Goal: Task Accomplishment & Management: Use online tool/utility

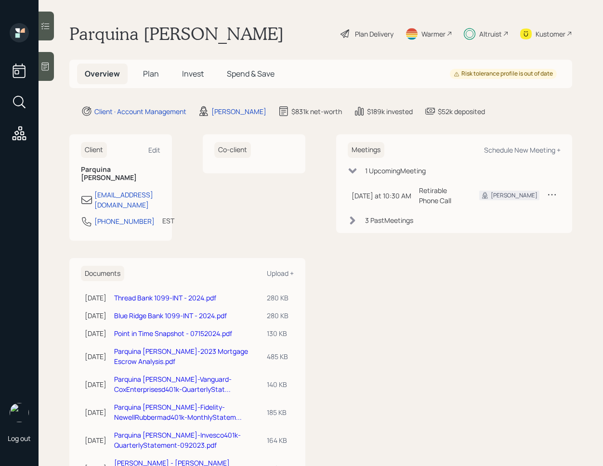
click at [50, 34] on div at bounding box center [46, 26] width 15 height 29
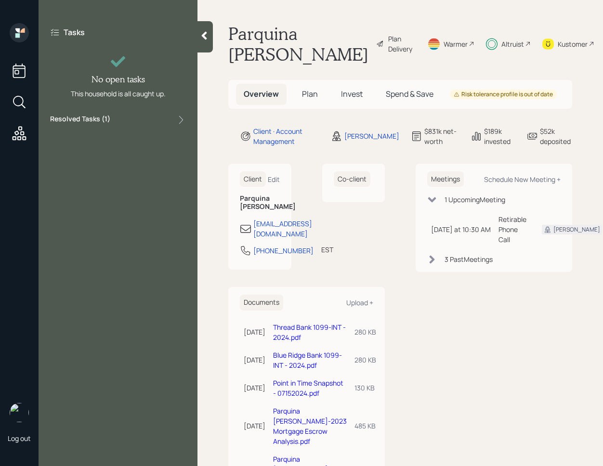
click at [111, 120] on div "Resolved Tasks ( 1 )" at bounding box center [118, 120] width 136 height 12
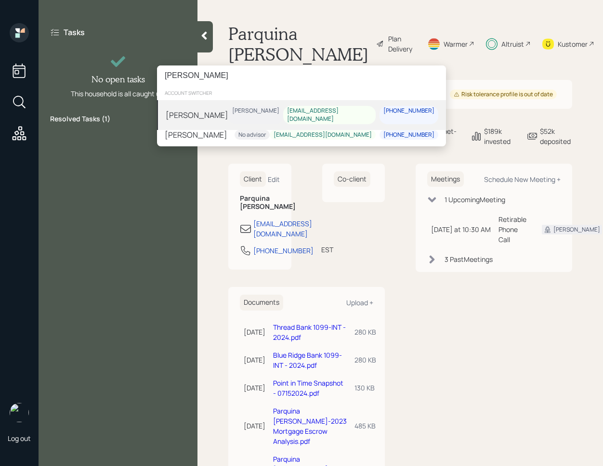
type input "[PERSON_NAME]"
click at [220, 118] on div "Michael Pedro Eric Schwartz brockp1962@gmail.com 415-533-2775" at bounding box center [301, 115] width 289 height 30
